Goal: Task Accomplishment & Management: Complete application form

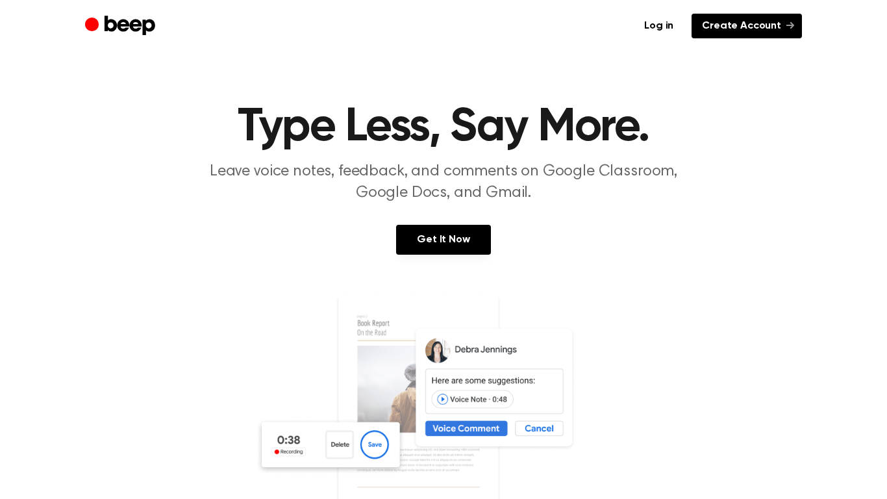
click at [719, 23] on link "Create Account" at bounding box center [746, 26] width 110 height 25
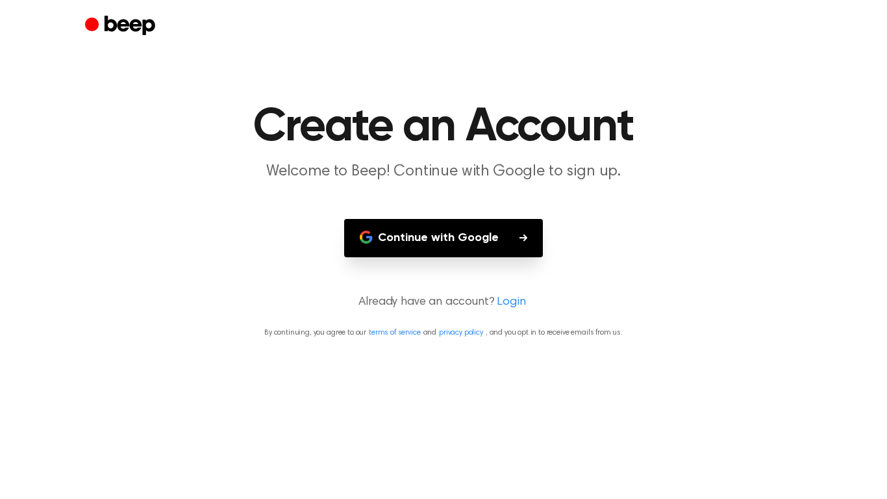
click at [431, 240] on button "Continue with Google" at bounding box center [443, 238] width 199 height 38
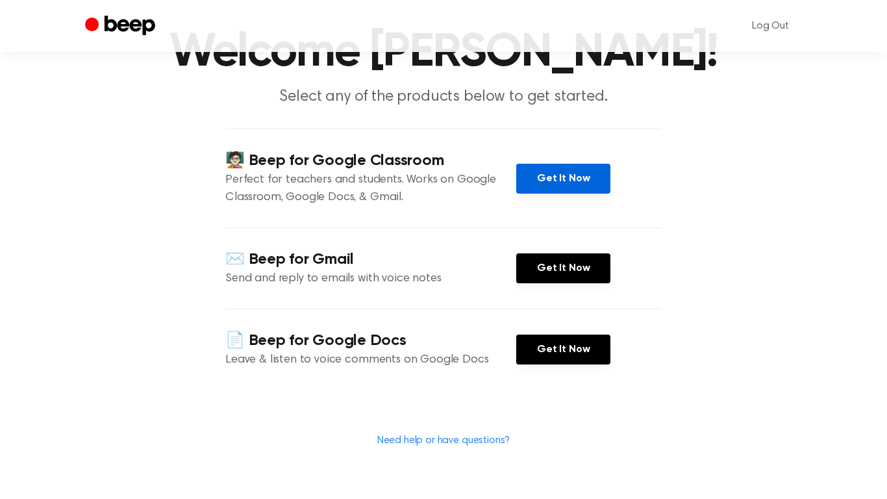
scroll to position [79, 0]
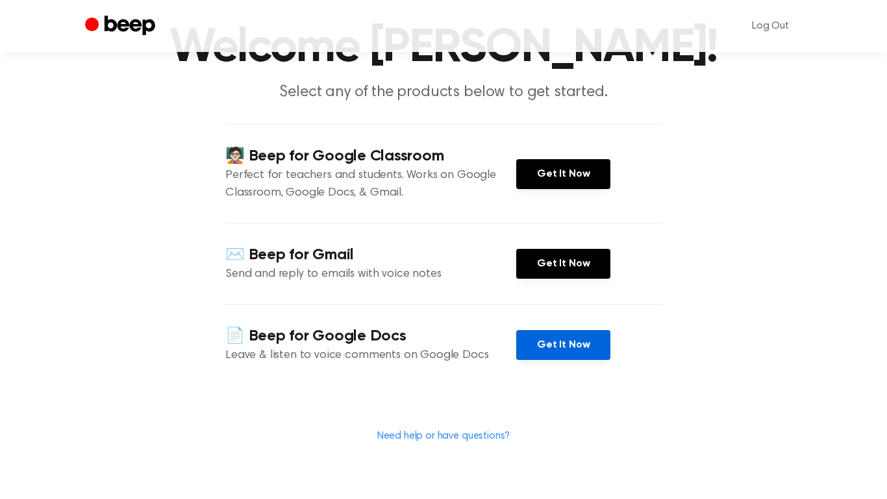
click at [586, 347] on link "Get It Now" at bounding box center [563, 345] width 94 height 30
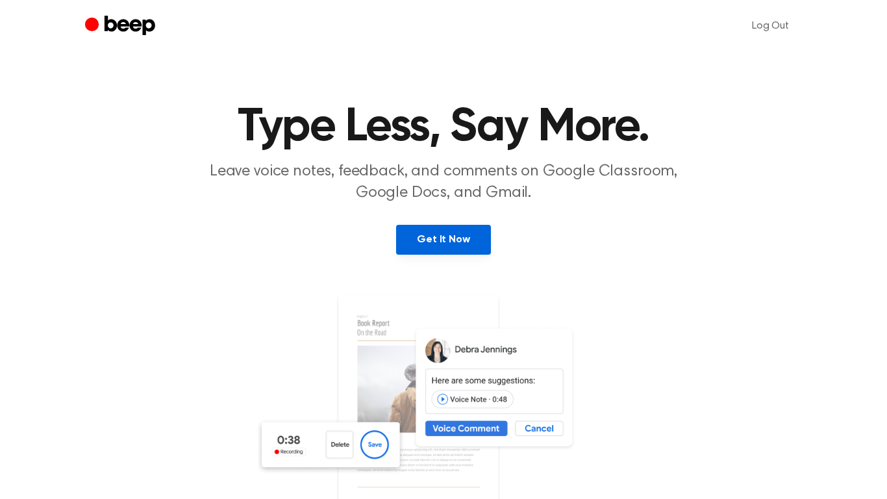
click at [432, 244] on link "Get It Now" at bounding box center [443, 240] width 94 height 30
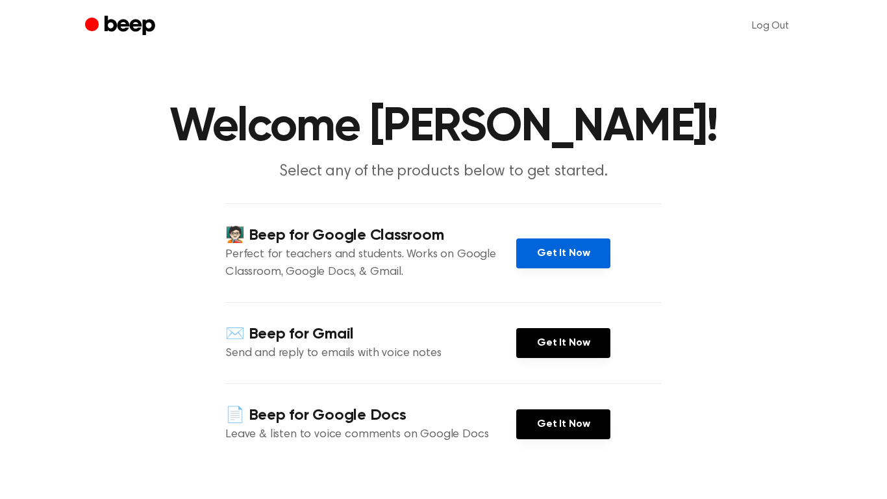
click at [541, 244] on link "Get It Now" at bounding box center [563, 253] width 94 height 30
